Goal: Task Accomplishment & Management: Manage account settings

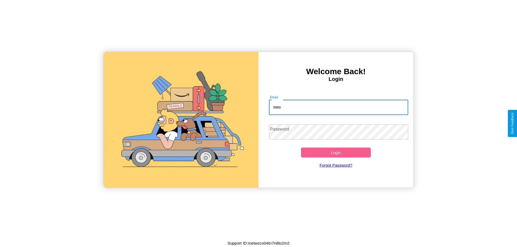
click at [338, 107] on input "Email" at bounding box center [338, 107] width 139 height 15
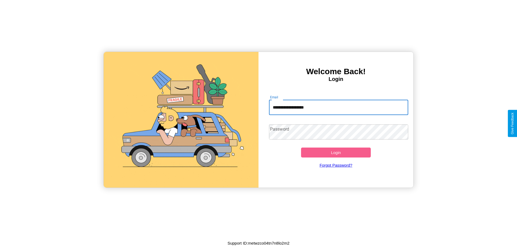
type input "**********"
click at [336, 153] on button "Login" at bounding box center [336, 153] width 70 height 10
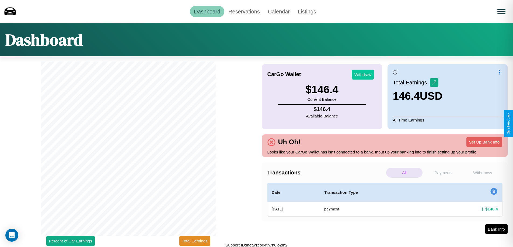
click at [363, 75] on button "Withdraw" at bounding box center [363, 75] width 22 height 10
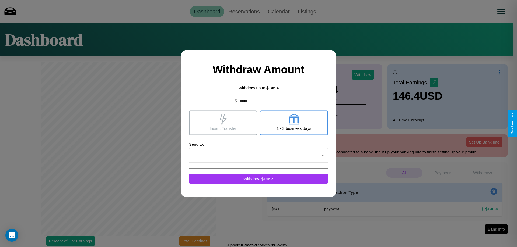
click at [294, 123] on icon at bounding box center [293, 119] width 11 height 11
click at [223, 123] on icon at bounding box center [223, 119] width 7 height 11
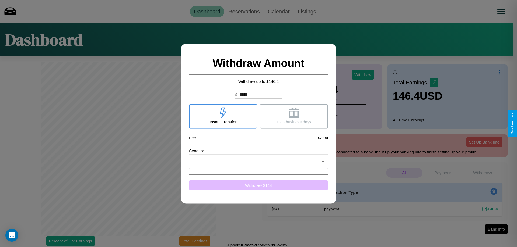
click at [259, 185] on button "Withdraw $ 144" at bounding box center [258, 185] width 139 height 10
